Goal: Navigation & Orientation: Go to known website

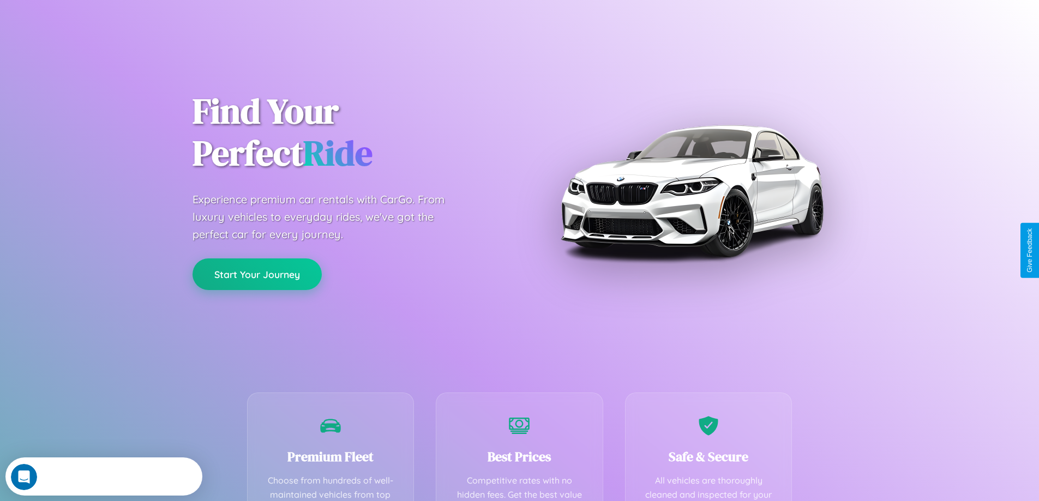
click at [257, 274] on button "Start Your Journey" at bounding box center [257, 275] width 129 height 32
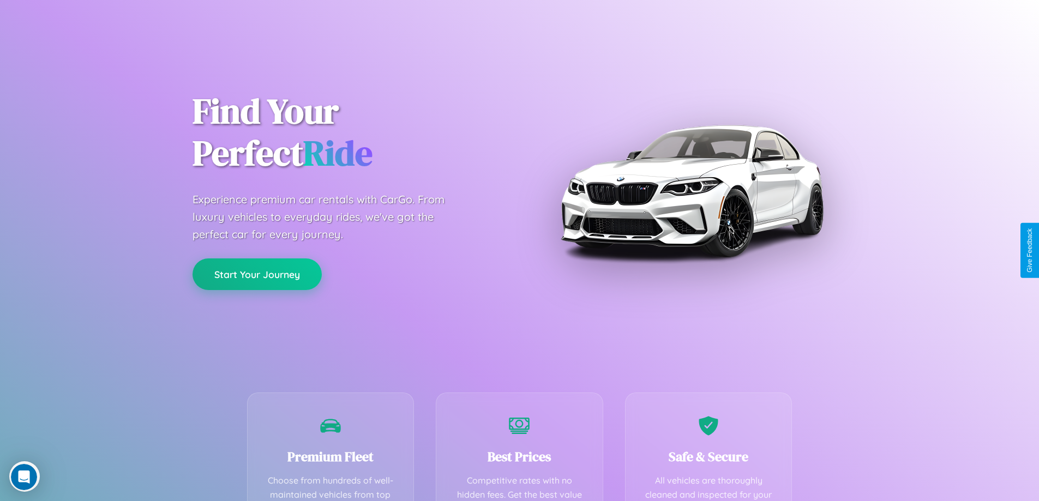
click at [257, 274] on button "Start Your Journey" at bounding box center [257, 275] width 129 height 32
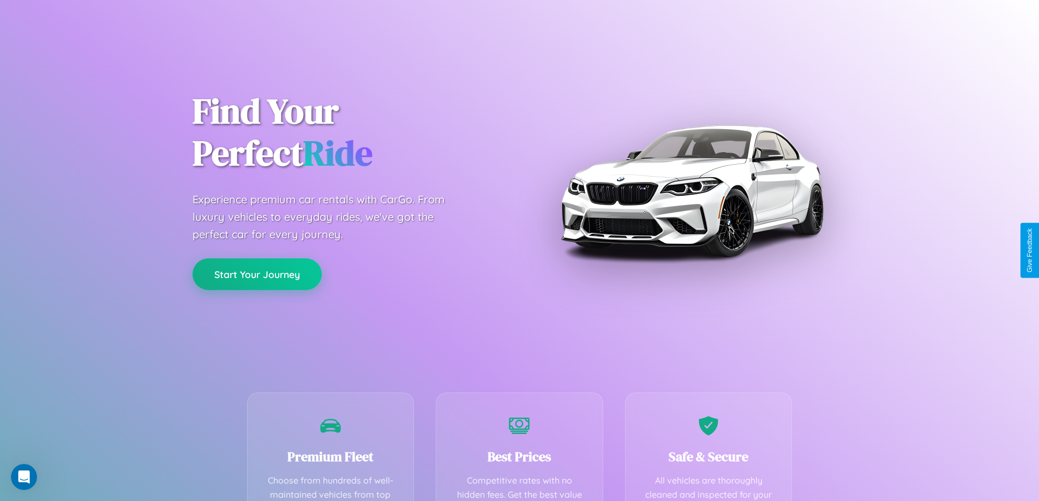
click at [257, 274] on button "Start Your Journey" at bounding box center [257, 275] width 129 height 32
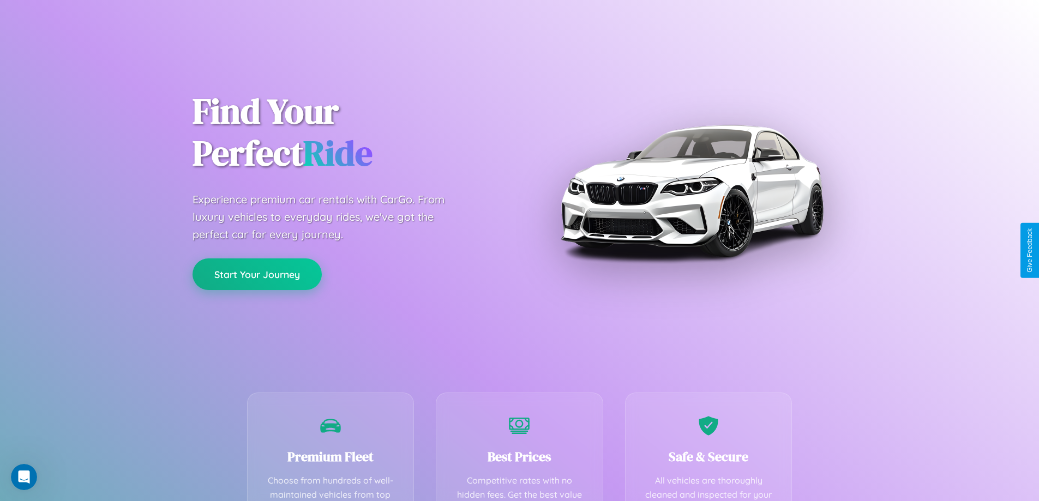
click at [257, 274] on button "Start Your Journey" at bounding box center [257, 275] width 129 height 32
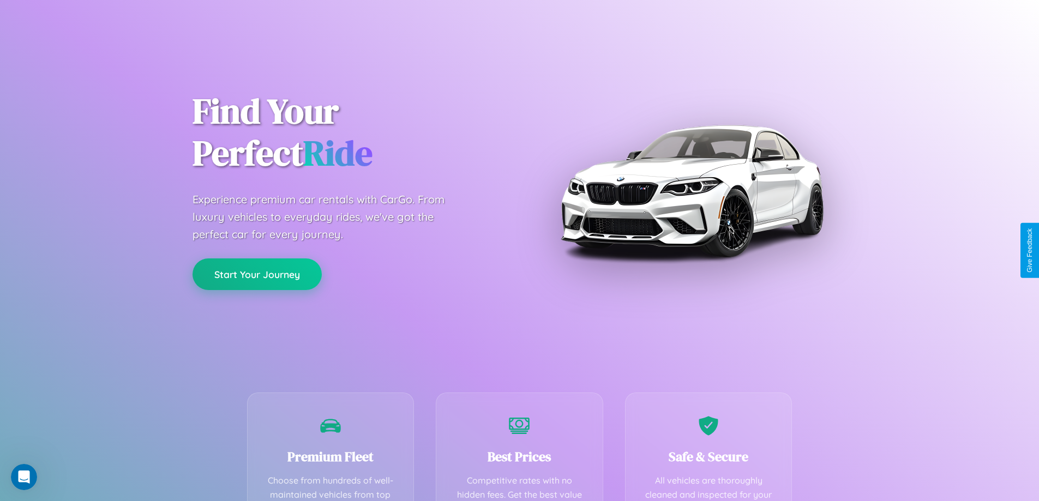
click at [257, 274] on button "Start Your Journey" at bounding box center [257, 275] width 129 height 32
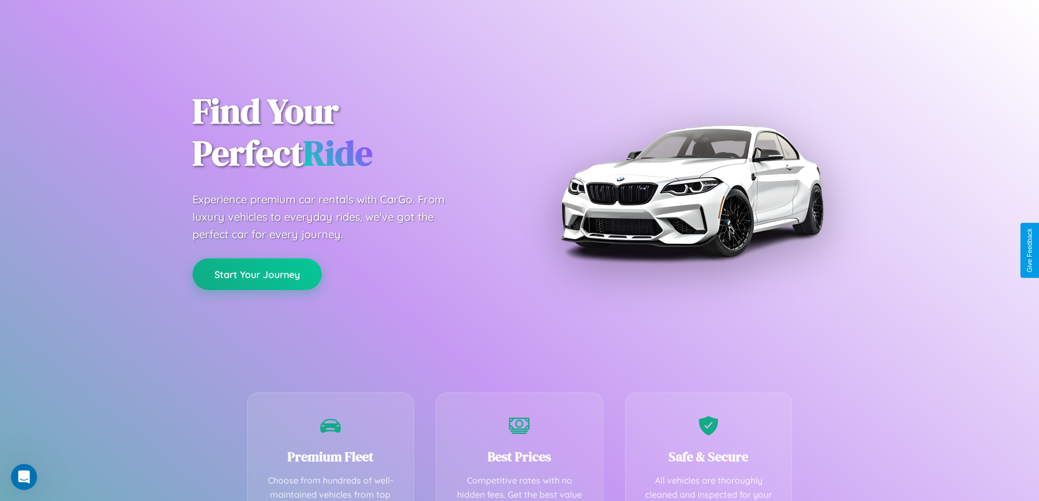
click at [257, 274] on button "Start Your Journey" at bounding box center [257, 275] width 129 height 32
